Goal: Transaction & Acquisition: Purchase product/service

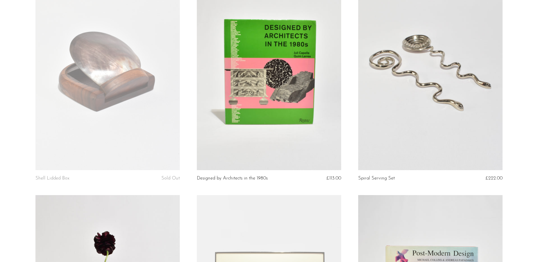
scroll to position [567, 0]
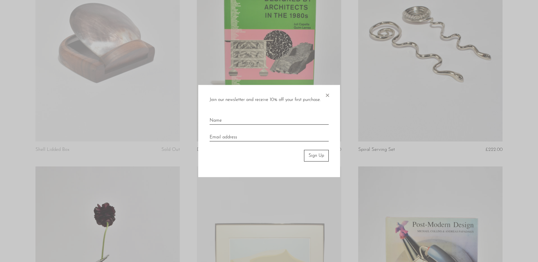
click at [428, 65] on div at bounding box center [269, 131] width 538 height 262
click at [325, 96] on span "×" at bounding box center [327, 94] width 6 height 18
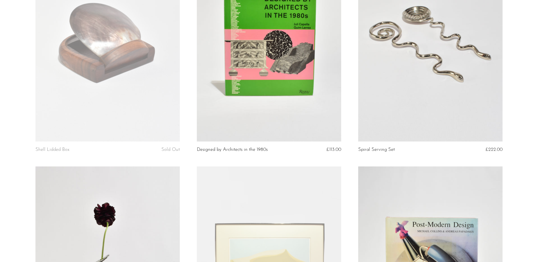
click at [380, 97] on link at bounding box center [430, 40] width 144 height 202
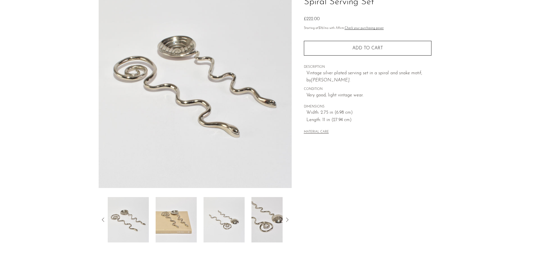
scroll to position [107, 0]
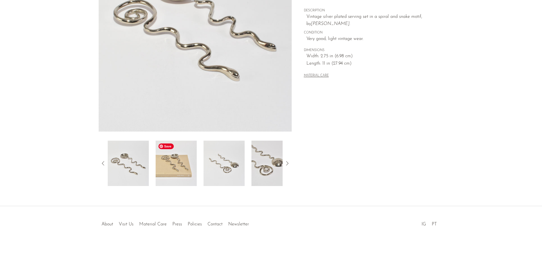
click at [179, 175] on img at bounding box center [176, 163] width 41 height 45
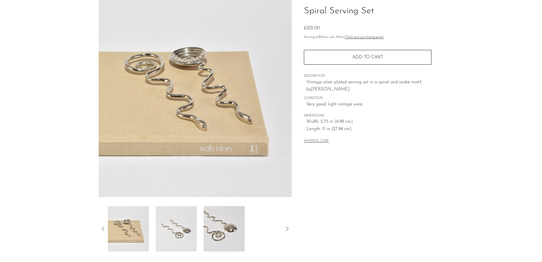
scroll to position [0, 0]
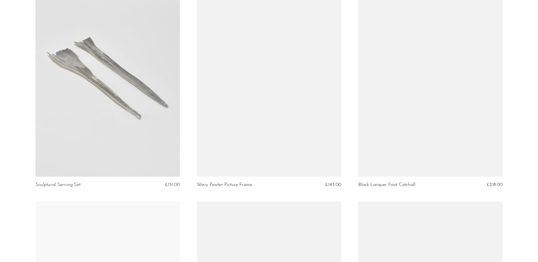
scroll to position [992, 0]
